Goal: Task Accomplishment & Management: Manage account settings

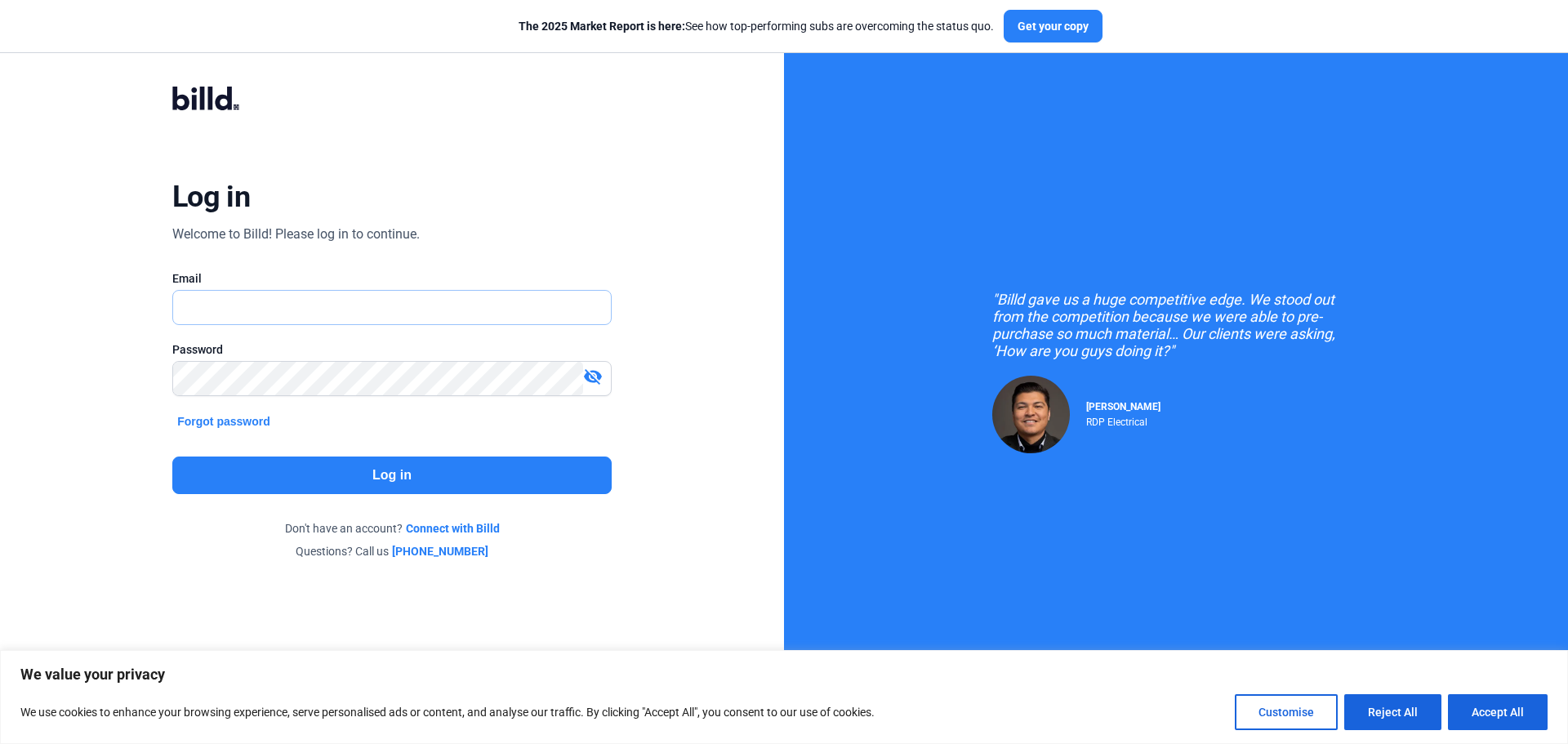
type input "[EMAIL_ADDRESS][PERSON_NAME][DOMAIN_NAME]"
click at [391, 480] on button "Log in" at bounding box center [392, 475] width 439 height 37
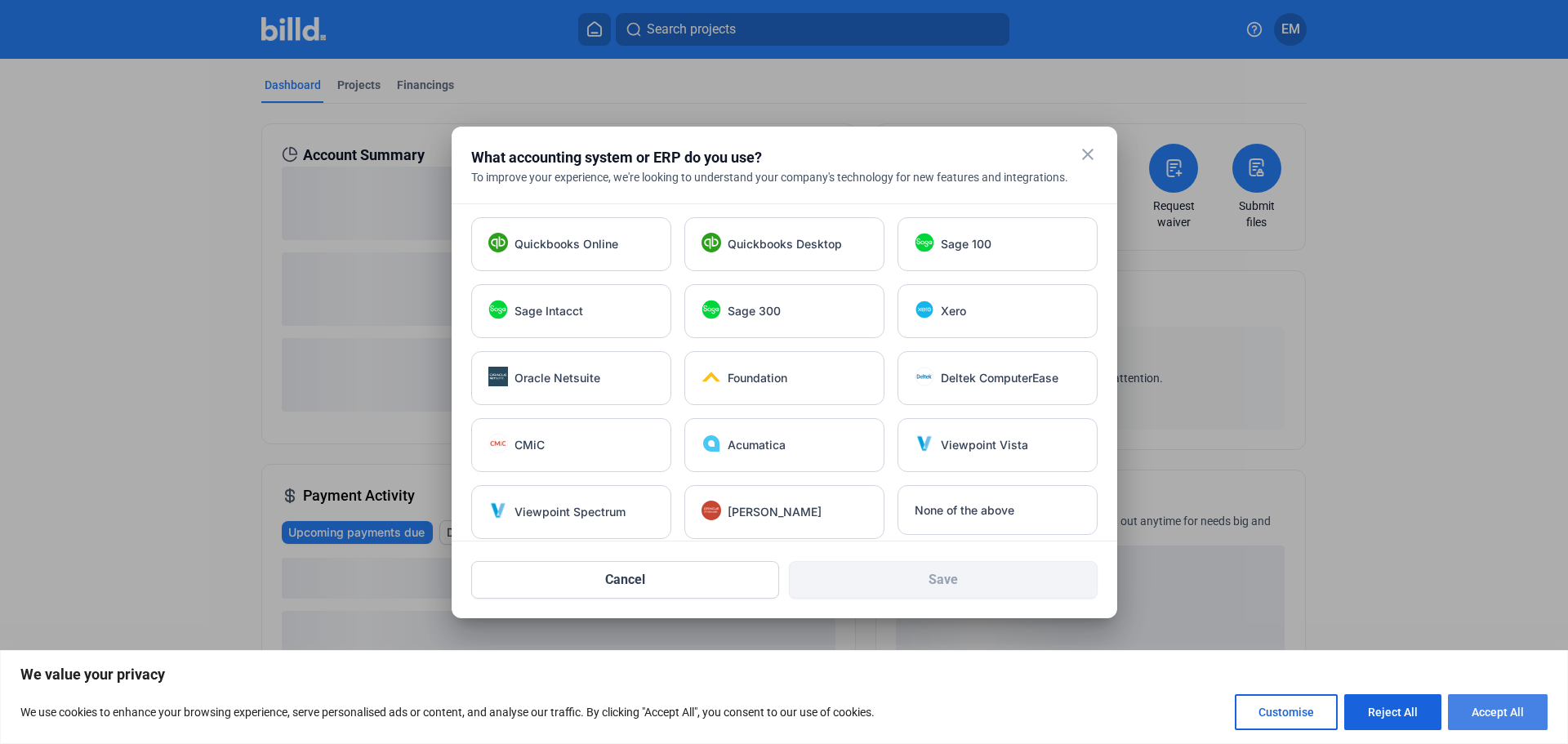
click at [1515, 718] on button "Accept All" at bounding box center [1497, 713] width 100 height 36
checkbox input "true"
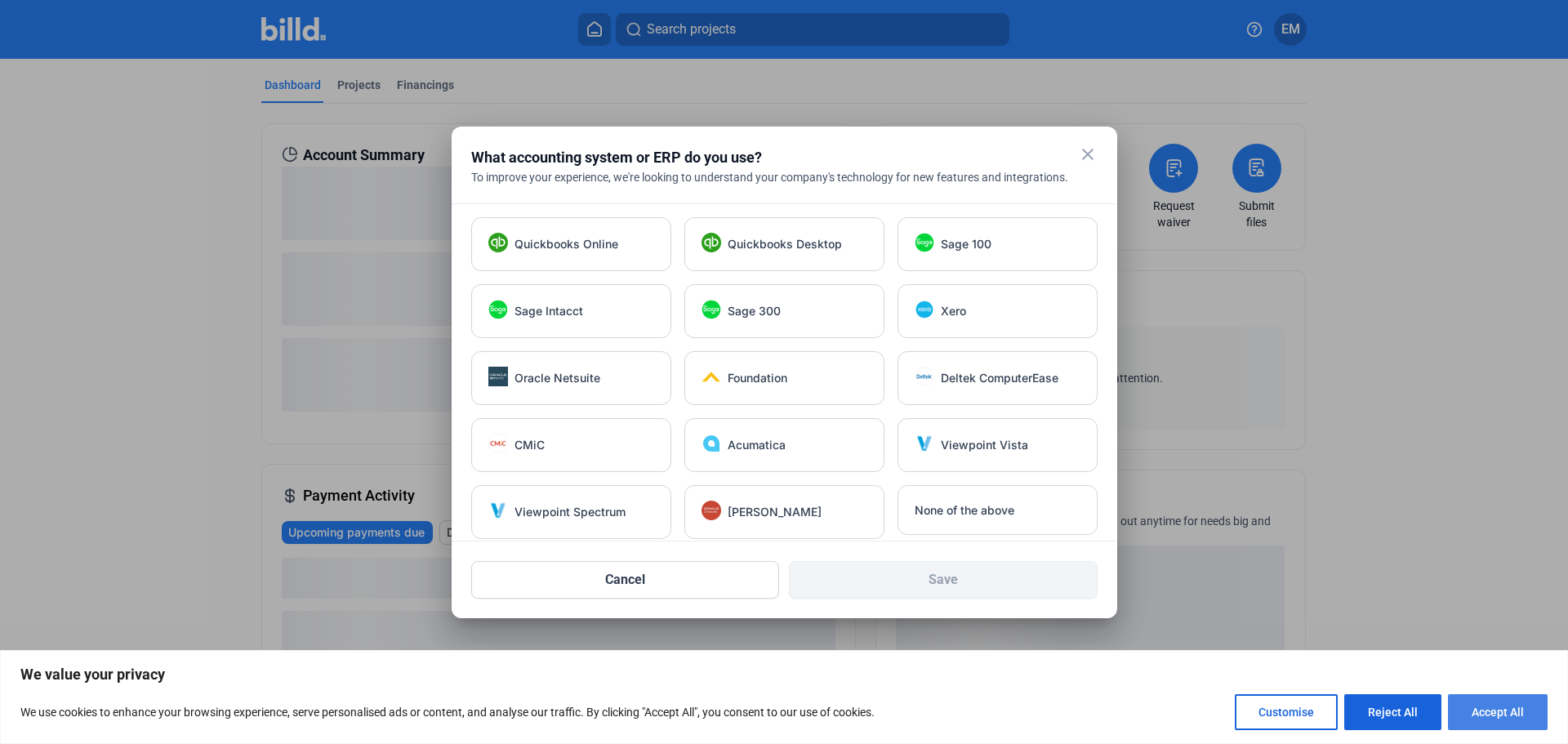
checkbox input "true"
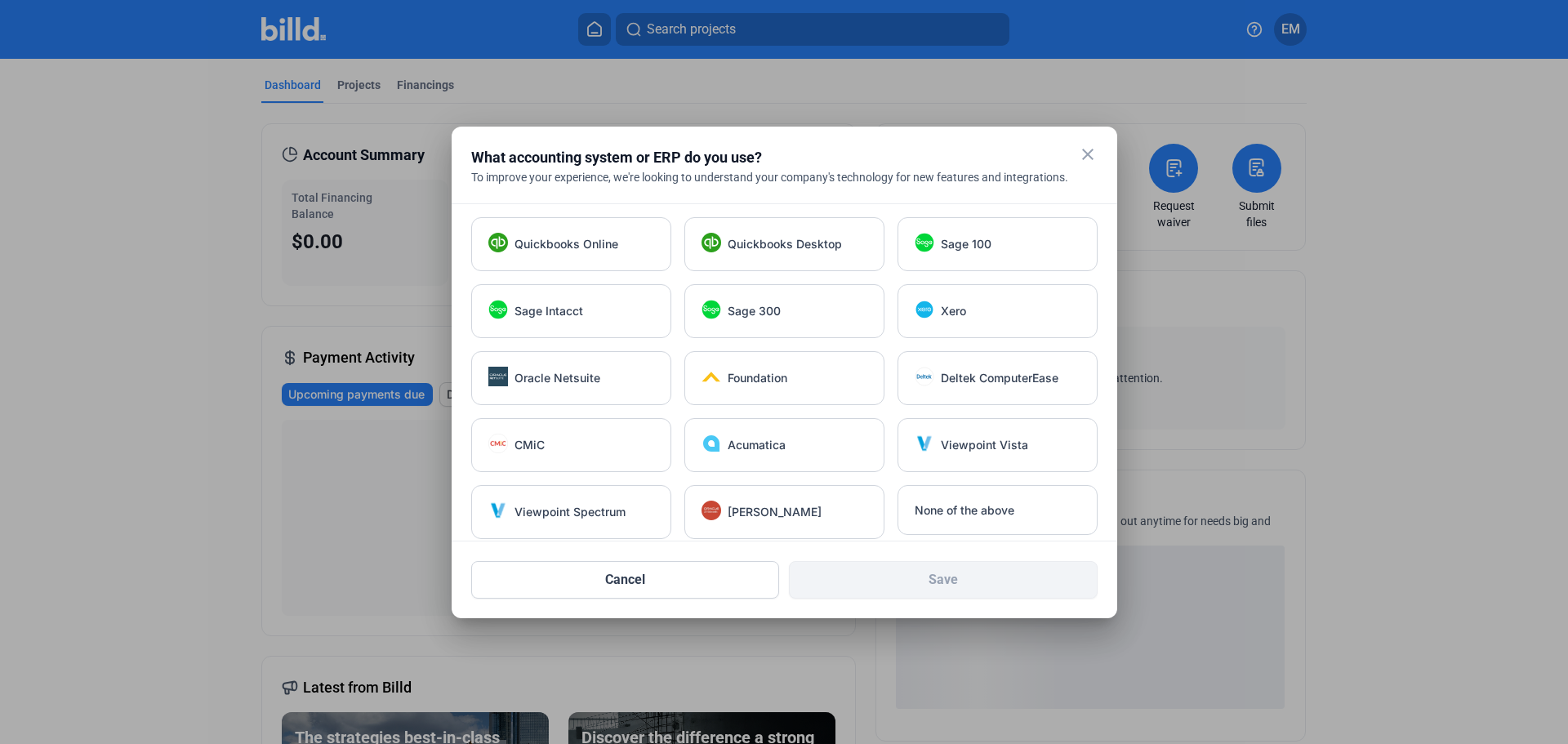
click at [1086, 155] on mat-icon "close" at bounding box center [1087, 154] width 20 height 20
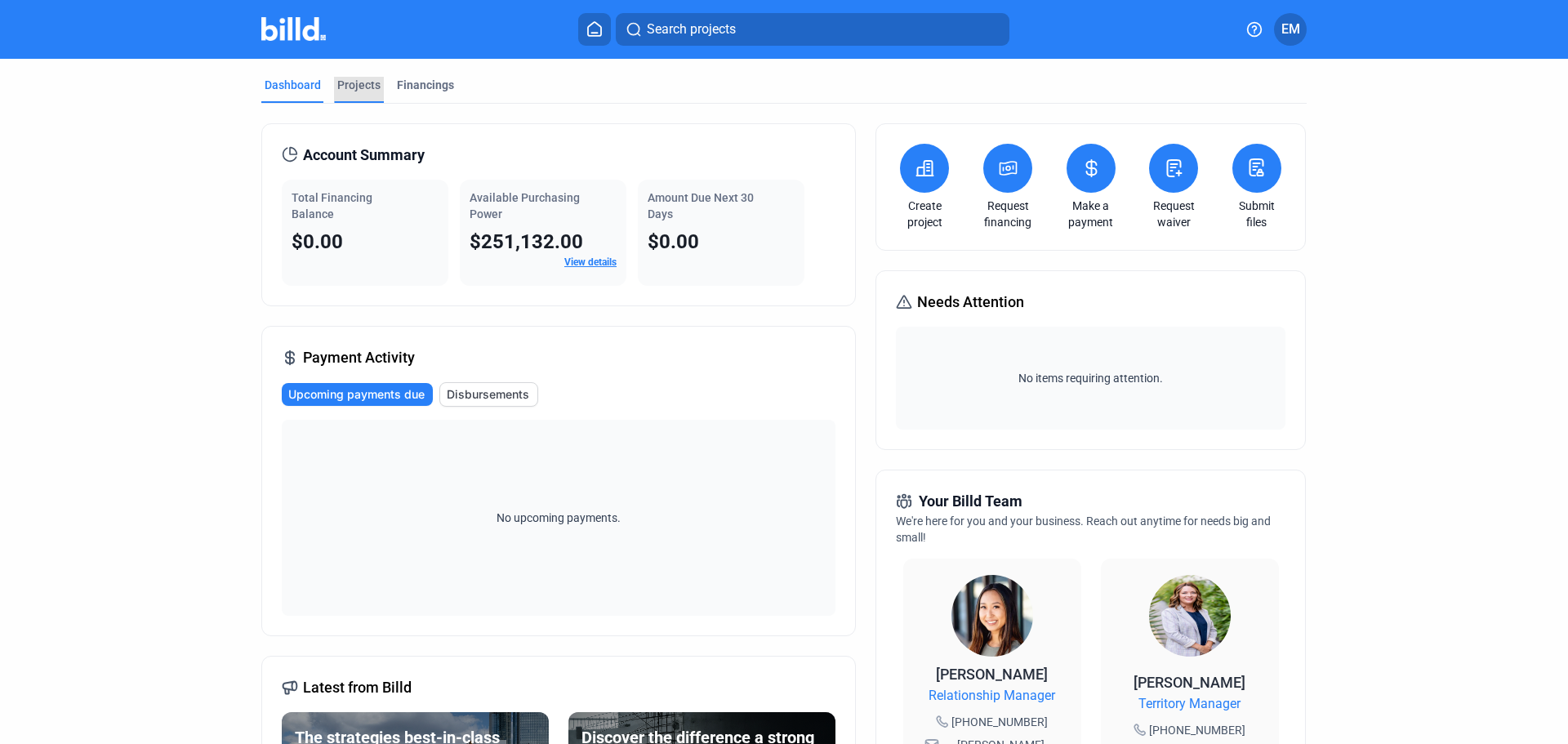
click at [354, 89] on div "Projects" at bounding box center [358, 84] width 43 height 16
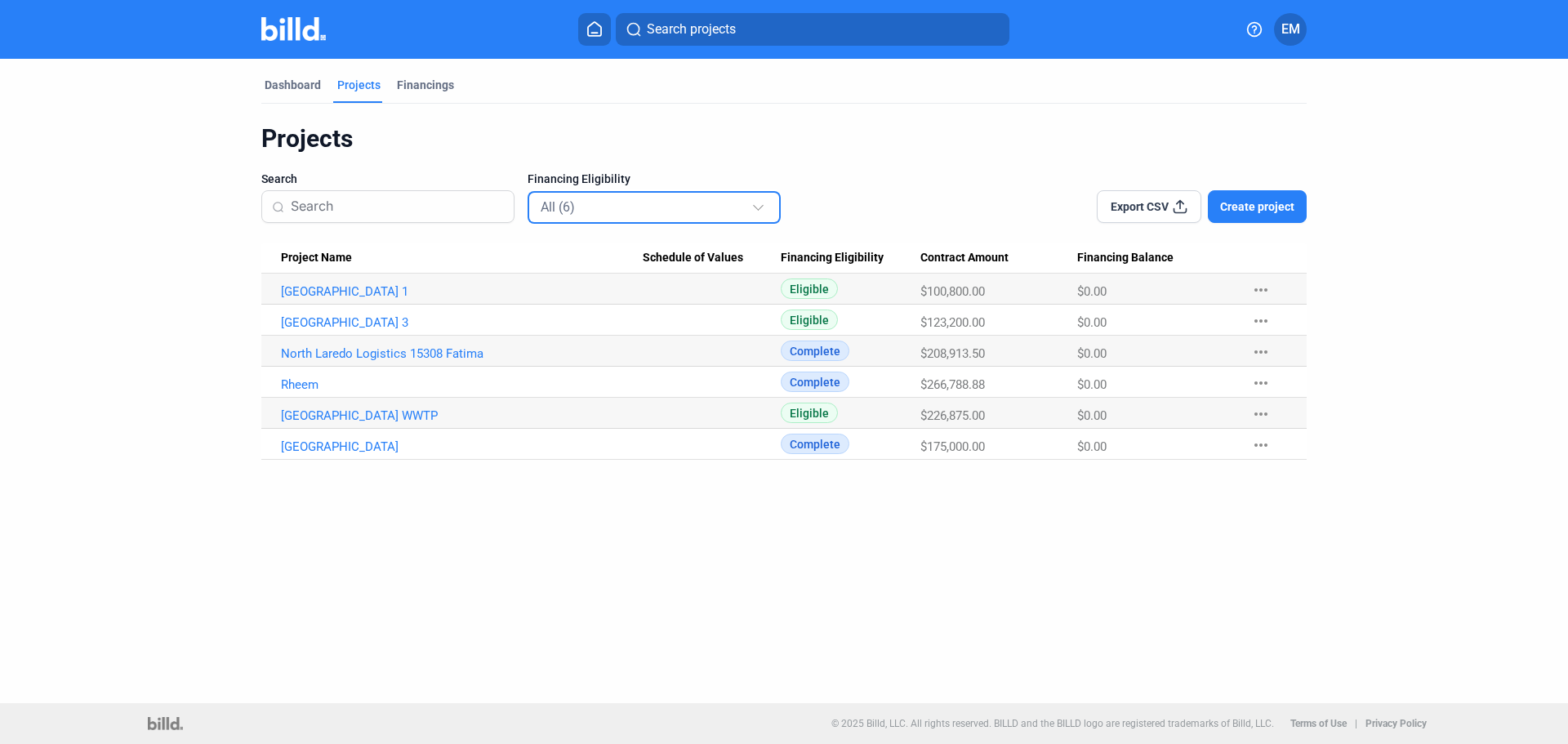
click at [749, 206] on div "All (6)" at bounding box center [646, 206] width 211 height 21
click at [749, 206] on div "All (6) Submitted (0) Eligible (3) Not Eligible (0) Complete (3)" at bounding box center [641, 300] width 229 height 216
click at [904, 154] on div at bounding box center [784, 372] width 1568 height 744
click at [1256, 209] on span "Create project" at bounding box center [1257, 206] width 74 height 16
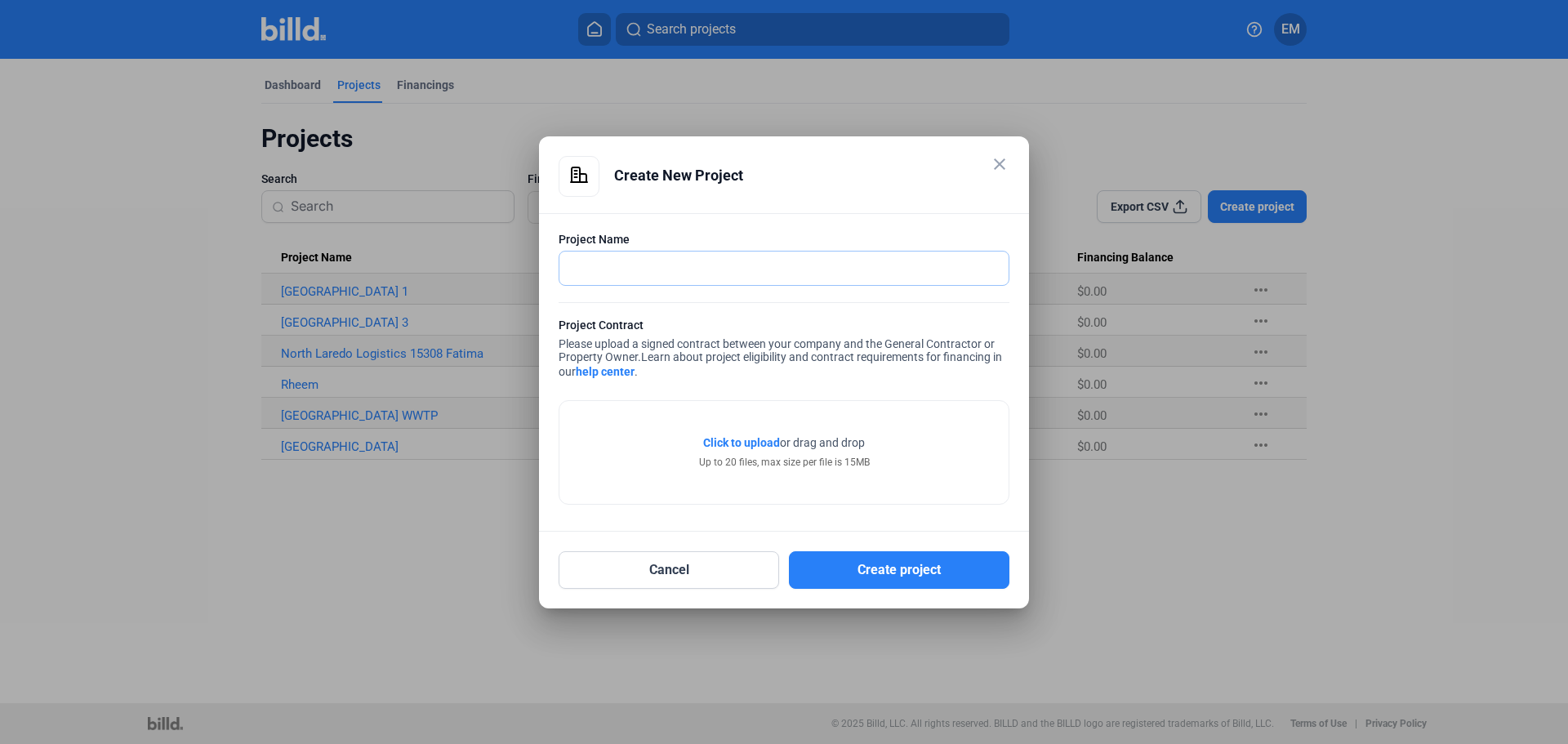
click at [633, 278] on input "text" at bounding box center [774, 268] width 431 height 33
type input "NEXT CHAIN LOGISTICS BLD 1 & 2"
click at [745, 445] on span "Click to upload" at bounding box center [741, 443] width 77 height 13
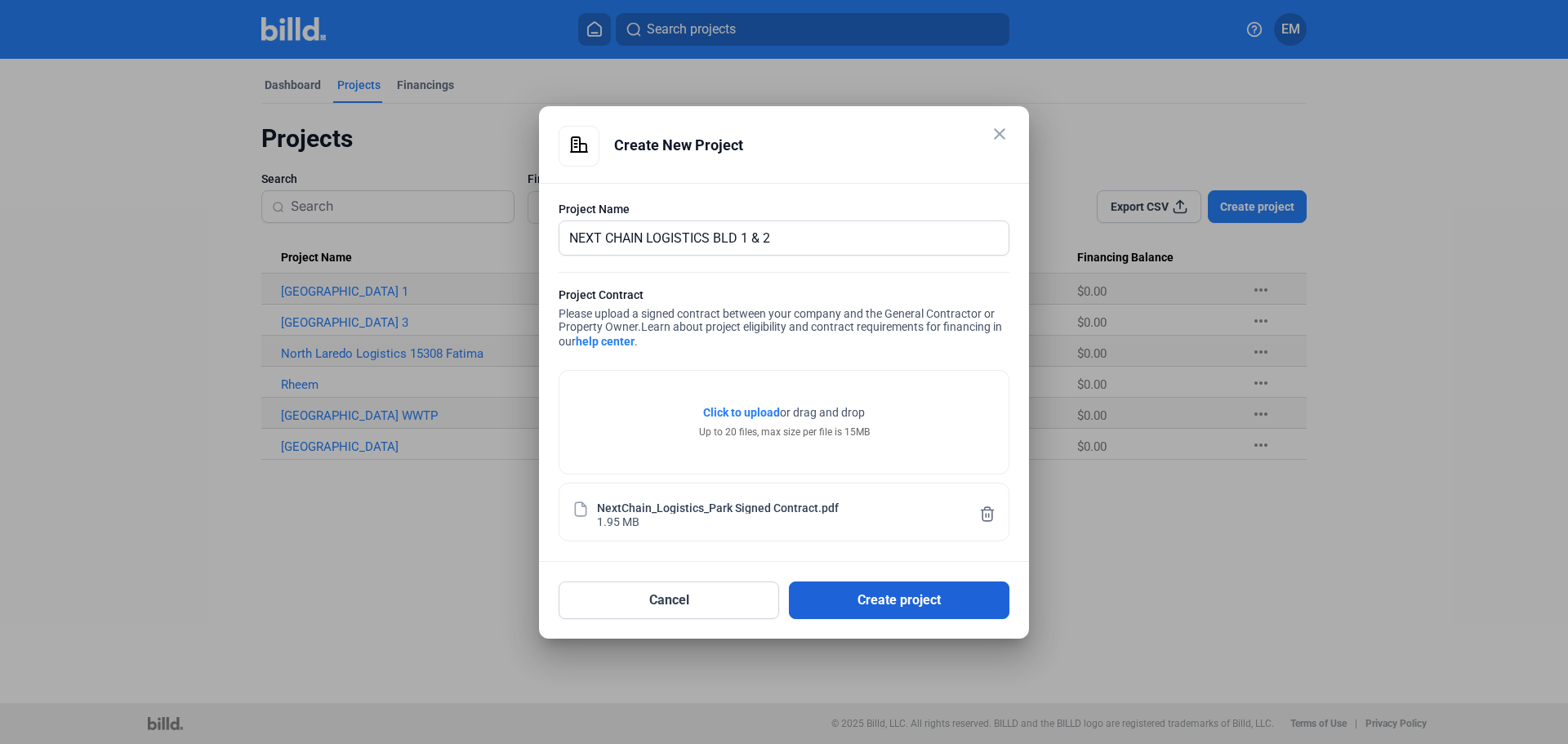
click at [907, 609] on button "Create project" at bounding box center [898, 600] width 220 height 37
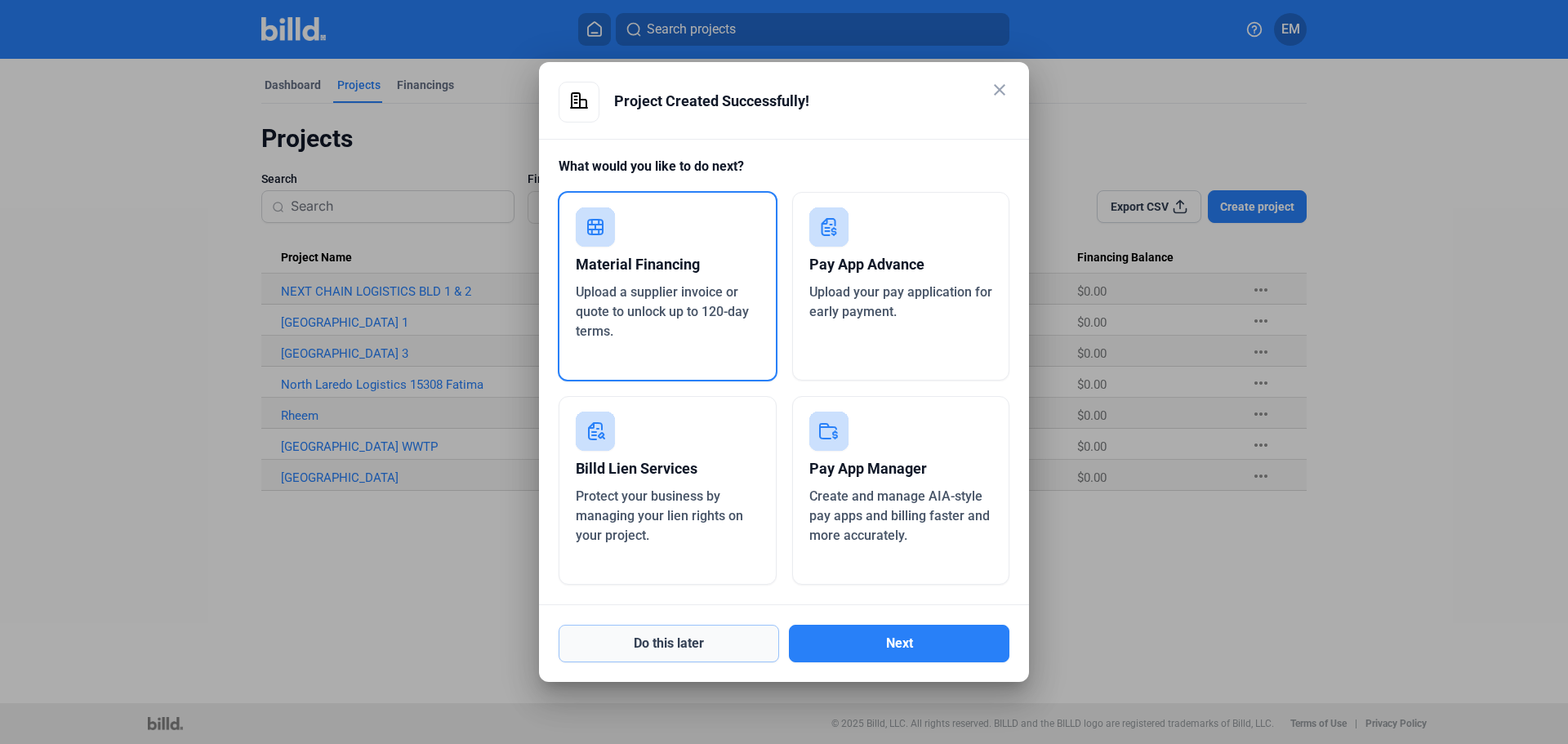
click at [659, 652] on button "Do this later" at bounding box center [668, 644] width 220 height 37
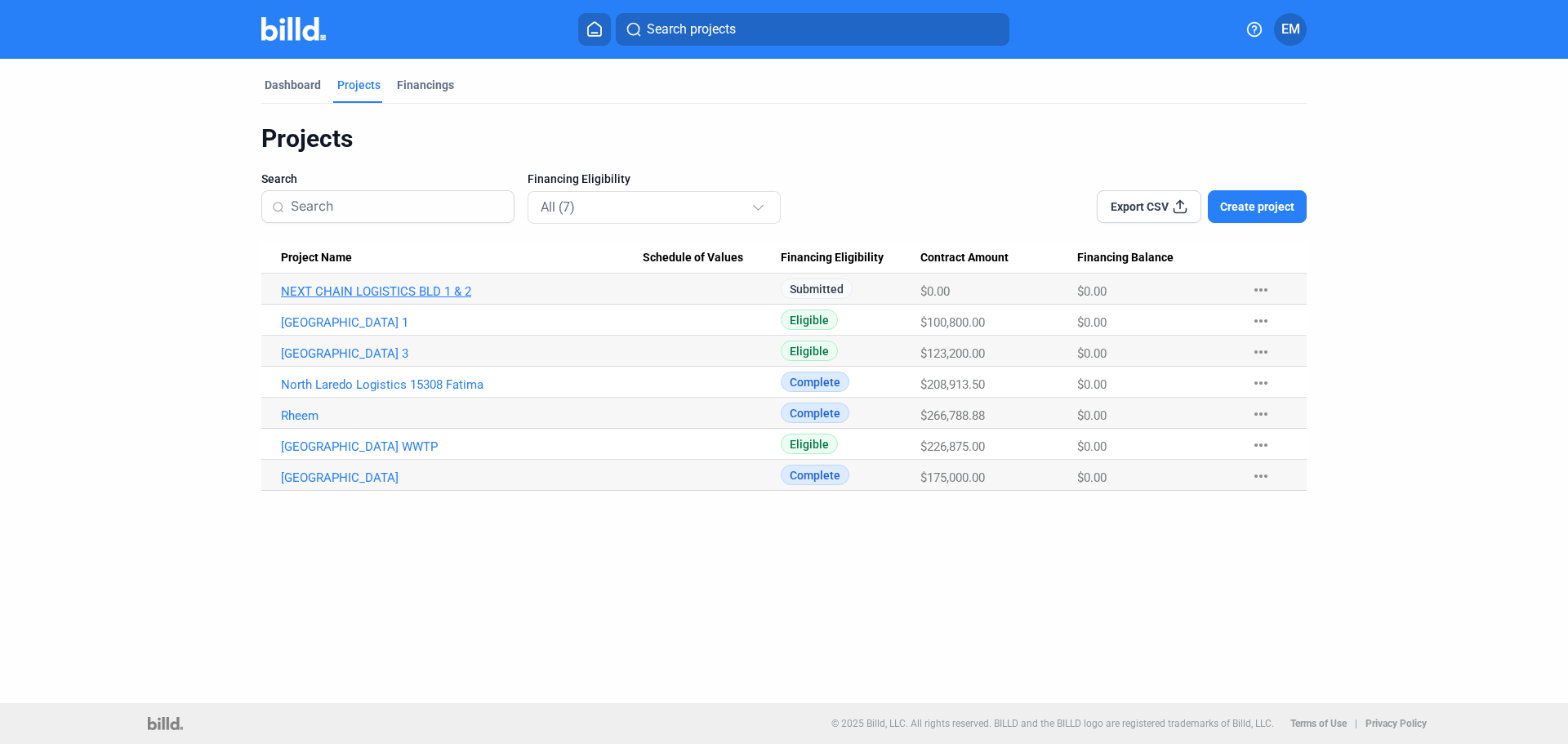
click at [407, 295] on link "NEXT CHAIN LOGISTICS BLD 1 & 2" at bounding box center [461, 291] width 362 height 14
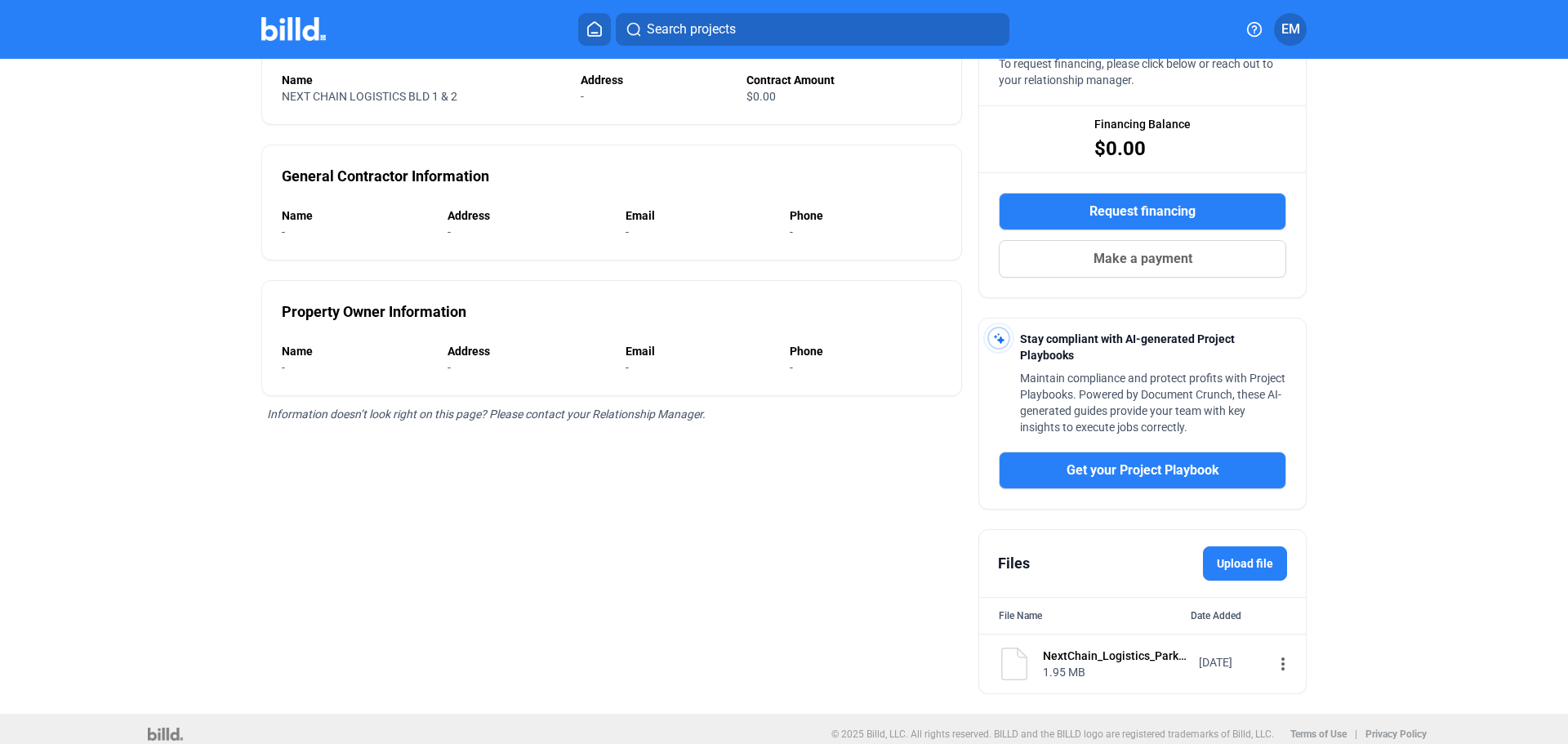
scroll to position [196, 0]
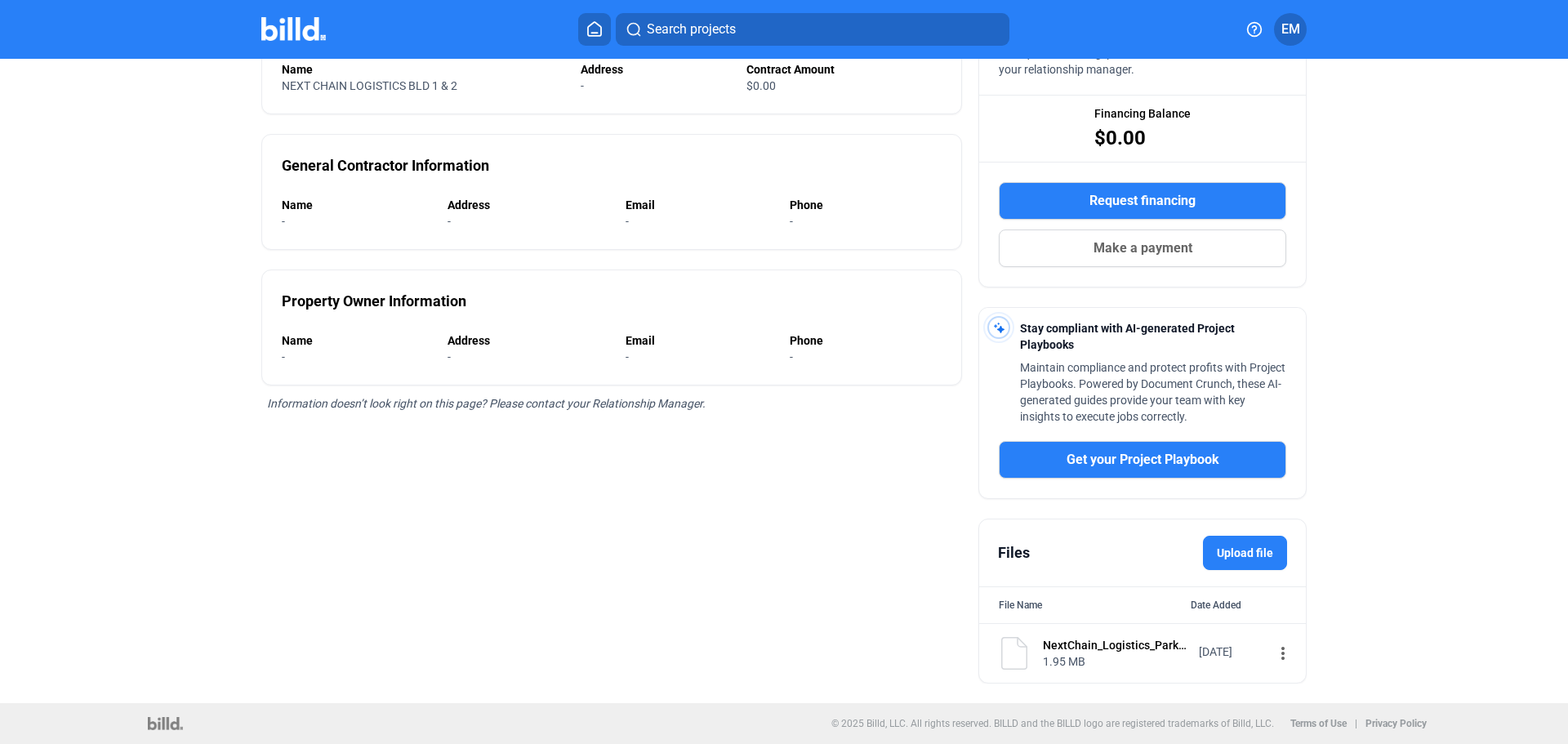
click at [1273, 659] on mat-icon "more_vert" at bounding box center [1282, 653] width 20 height 20
click at [1298, 684] on div "View" at bounding box center [1376, 683] width 202 height 39
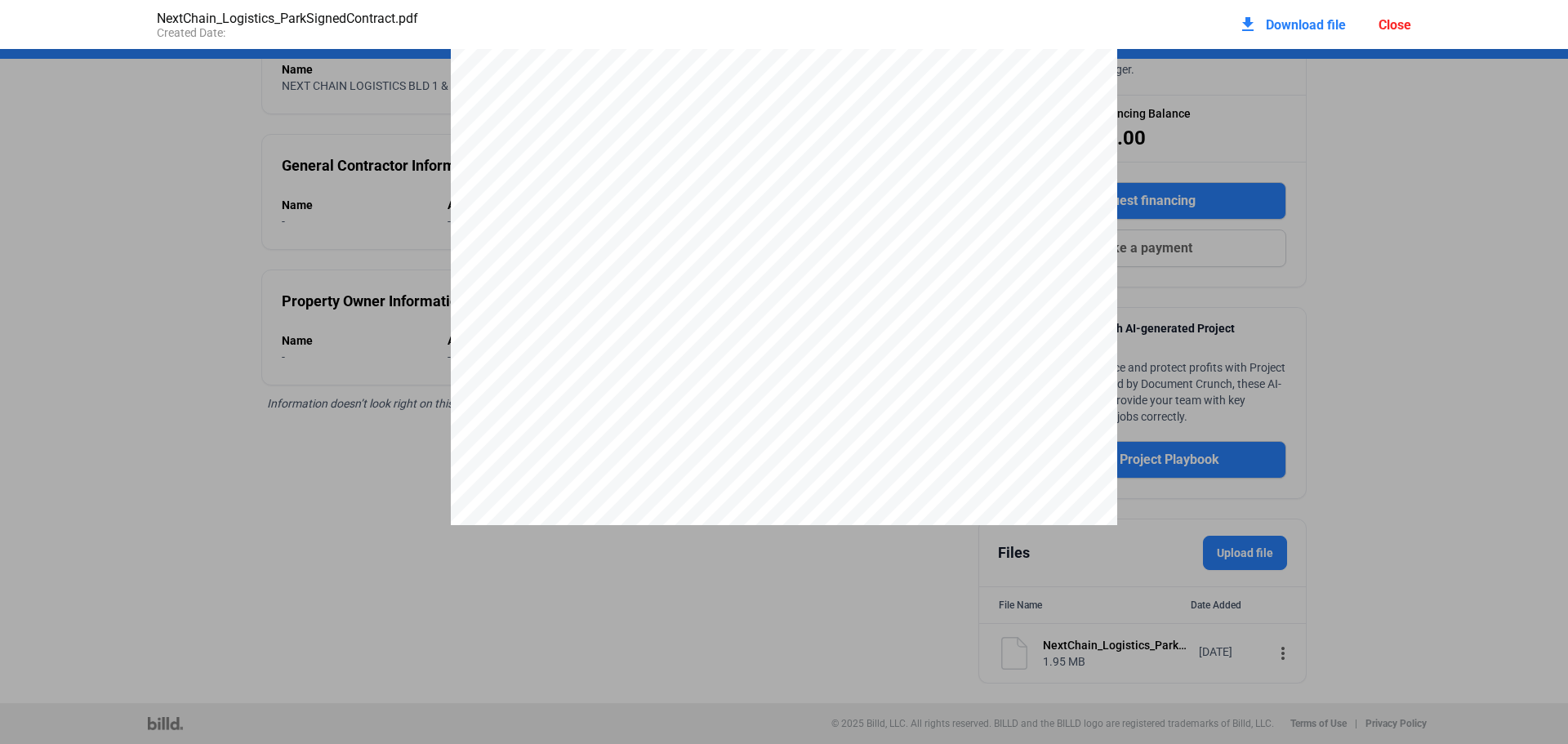
scroll to position [0, 0]
click at [1400, 26] on div "Close" at bounding box center [1394, 25] width 32 height 15
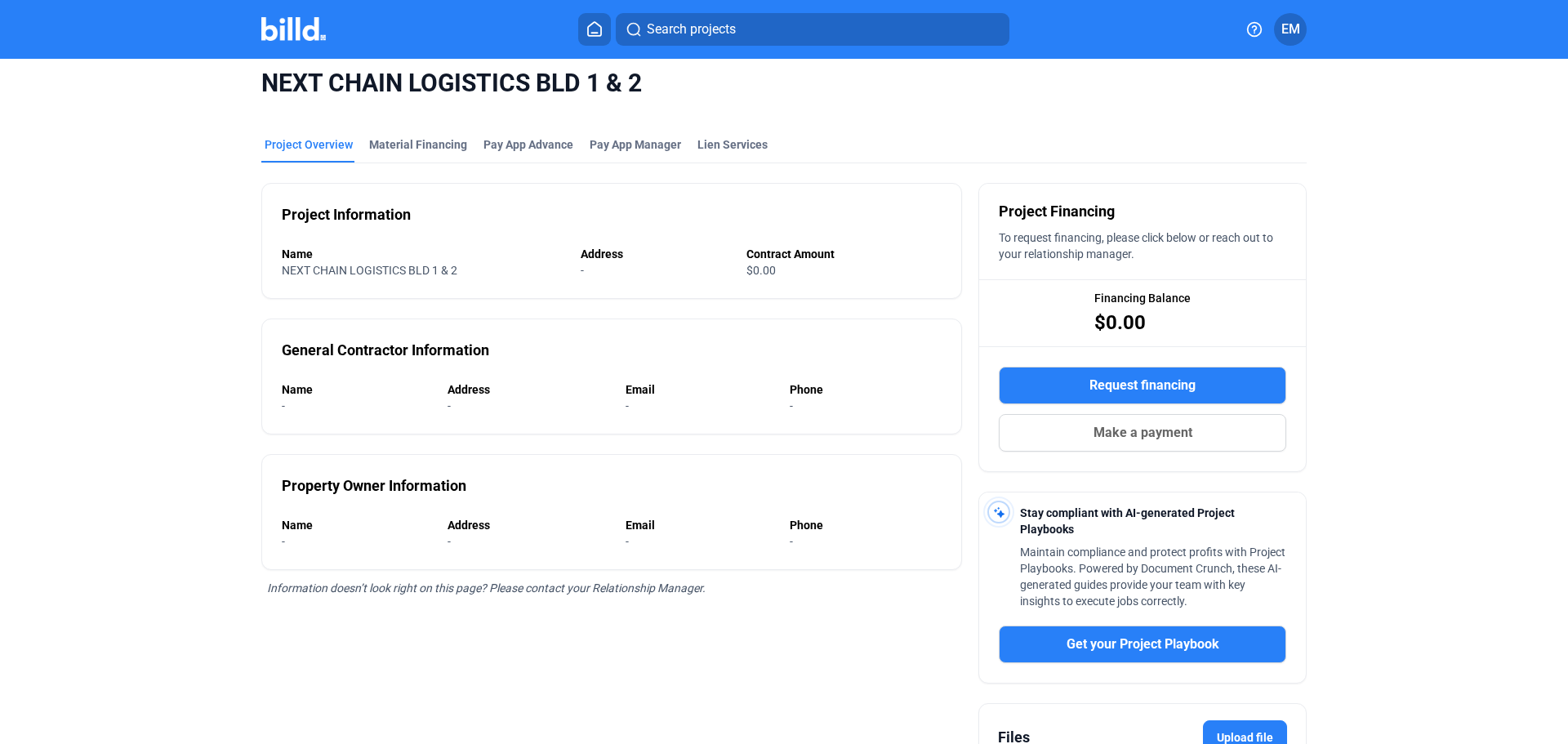
scroll to position [0, 0]
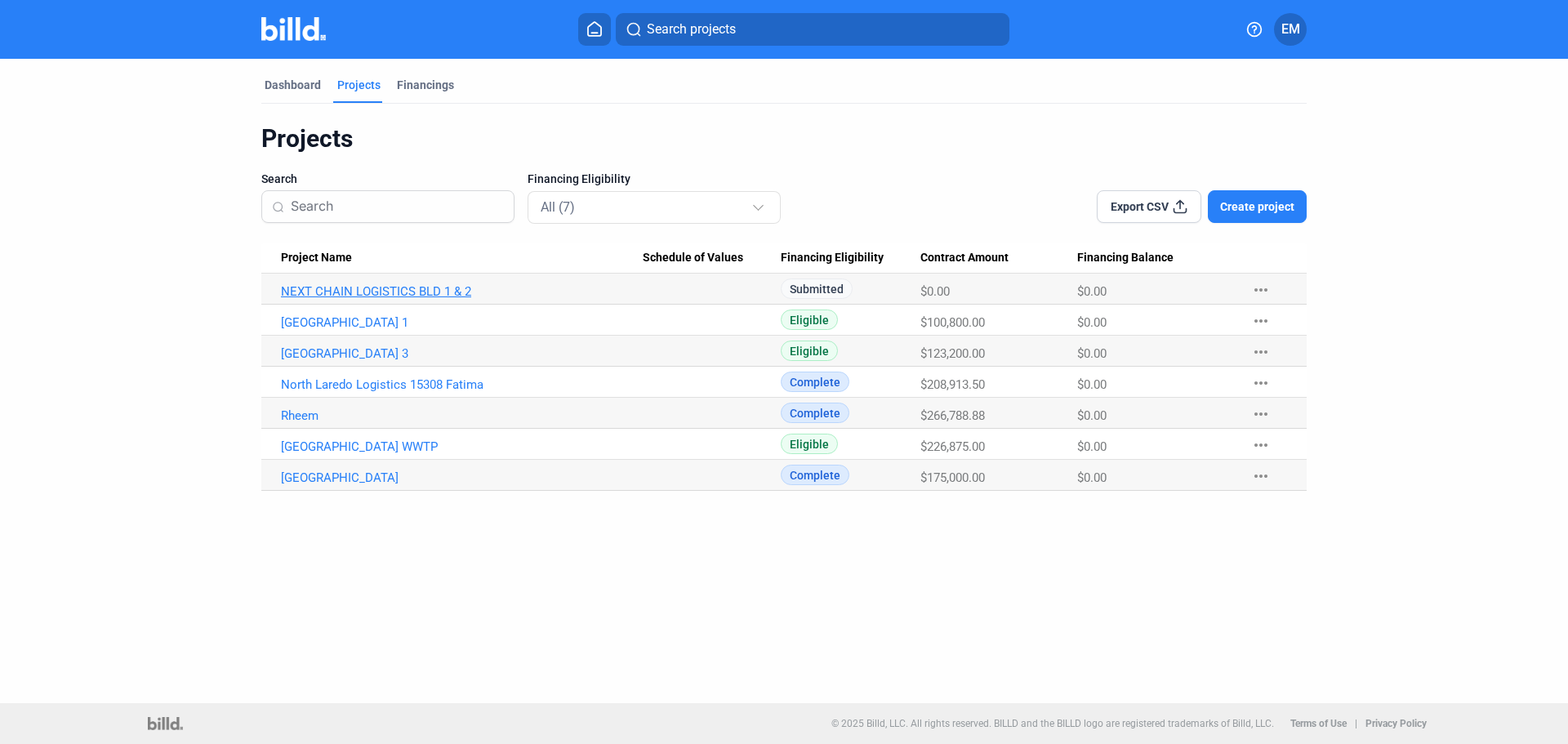
click at [430, 290] on link "NEXT CHAIN LOGISTICS BLD 1 & 2" at bounding box center [461, 291] width 362 height 14
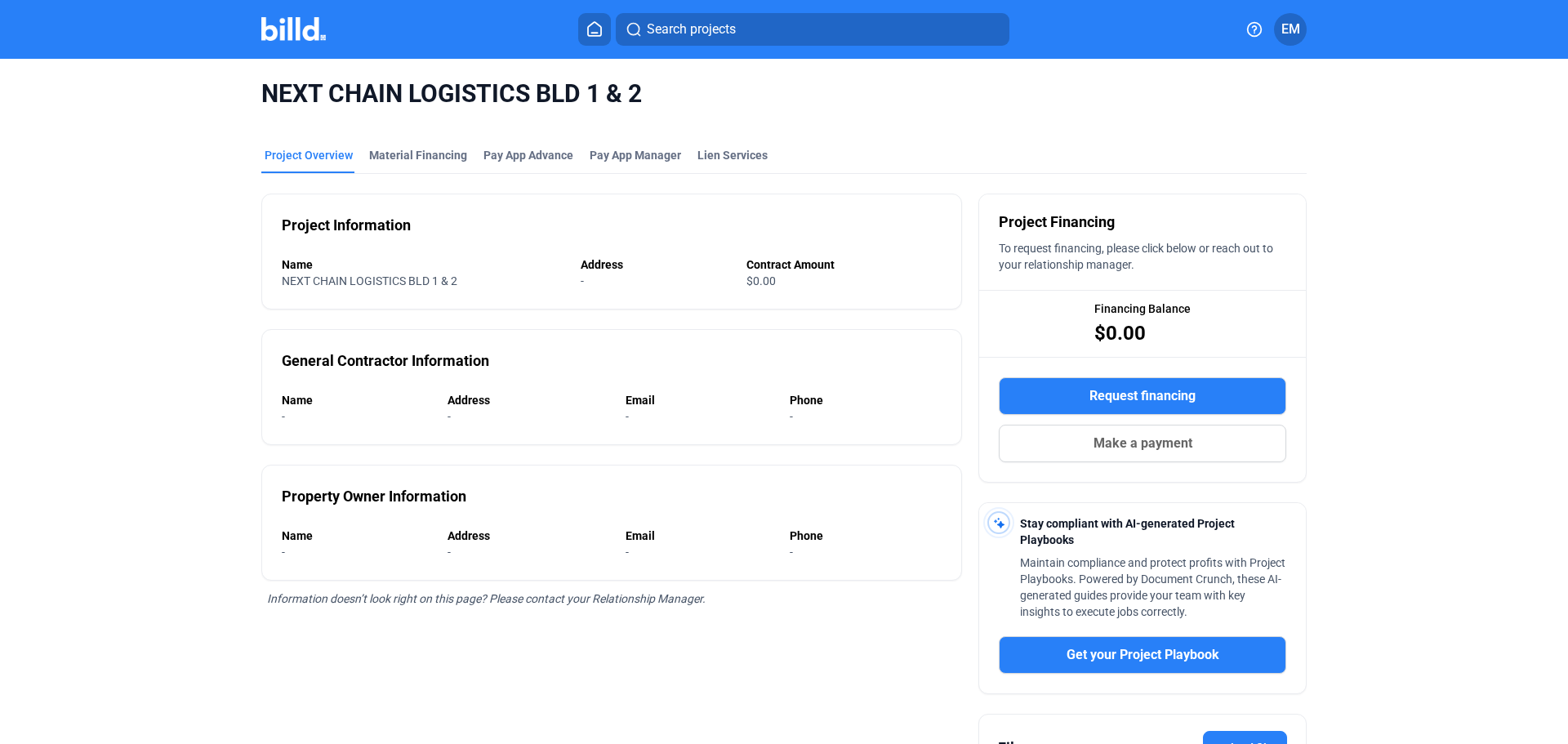
click at [770, 280] on span "$0.00" at bounding box center [761, 280] width 30 height 13
click at [774, 280] on div "$0.00" at bounding box center [834, 281] width 175 height 16
click at [766, 278] on span "$0.00" at bounding box center [761, 280] width 30 height 13
